Goal: Book appointment/travel/reservation

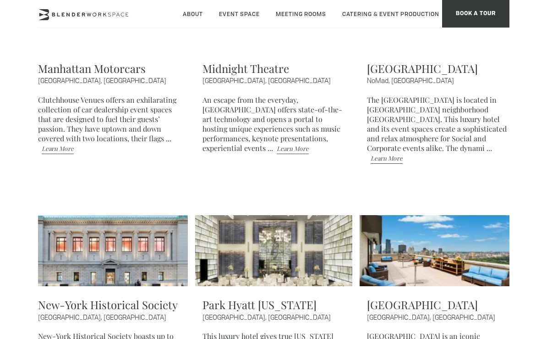
scroll to position [2152, 0]
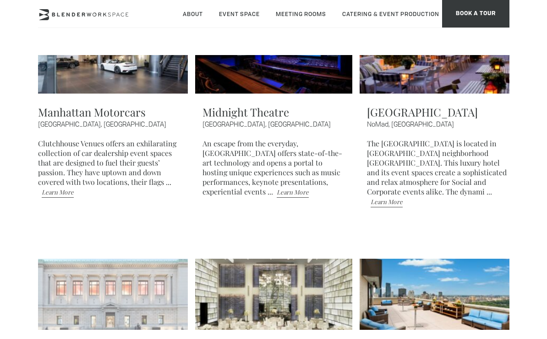
click at [118, 259] on img at bounding box center [109, 295] width 157 height 72
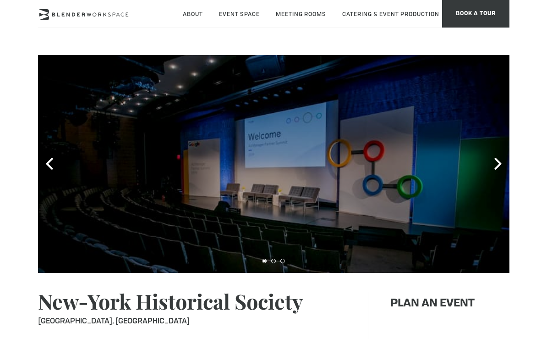
click at [491, 167] on div at bounding box center [274, 164] width 472 height 218
click at [497, 166] on icon at bounding box center [498, 164] width 12 height 12
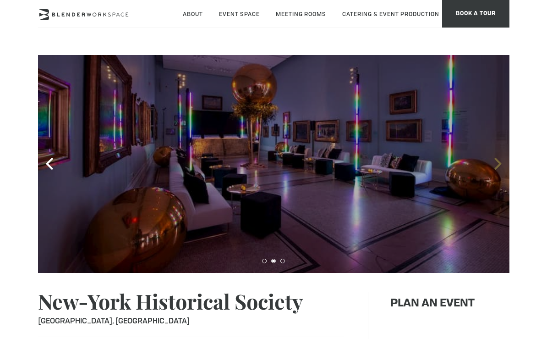
click at [497, 166] on icon at bounding box center [498, 164] width 12 height 12
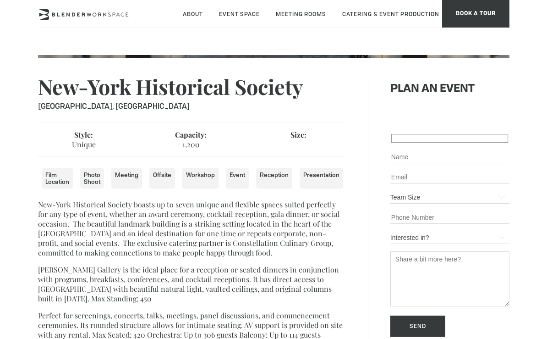
scroll to position [230, 0]
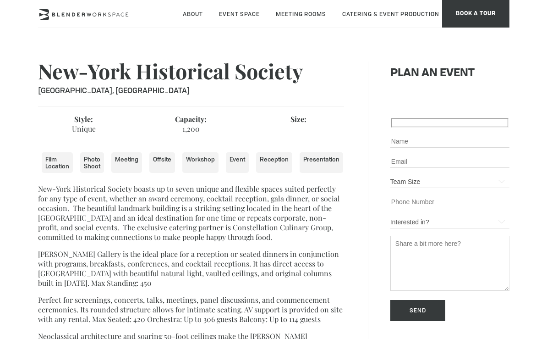
click at [156, 159] on li "Offsite" at bounding box center [162, 162] width 26 height 21
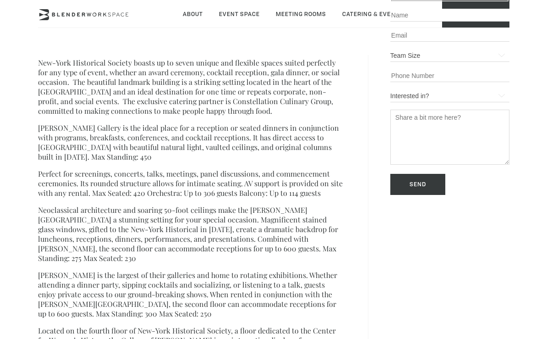
scroll to position [0, 0]
